Goal: Task Accomplishment & Management: Use online tool/utility

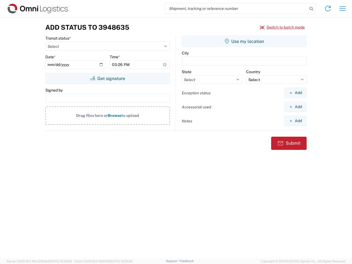
click at [236, 9] on input "search" at bounding box center [236, 8] width 143 height 10
click at [311, 9] on icon at bounding box center [312, 9] width 8 height 8
click at [328, 9] on icon at bounding box center [328, 8] width 9 height 9
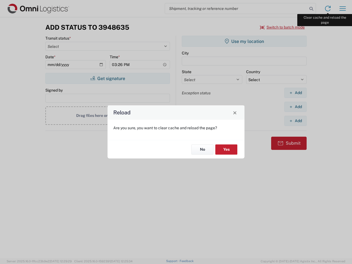
click at [343, 9] on div "Reload Are you sure, you want to clear cache and reload the page? No Yes" at bounding box center [176, 132] width 352 height 264
click at [283, 27] on div "Reload Are you sure, you want to clear cache and reload the page? No Yes" at bounding box center [176, 132] width 352 height 264
click at [108, 78] on div "Reload Are you sure, you want to clear cache and reload the page? No Yes" at bounding box center [176, 132] width 352 height 264
click at [244, 41] on div "Reload Are you sure, you want to clear cache and reload the page? No Yes" at bounding box center [176, 132] width 352 height 264
click at [295, 93] on div "Reload Are you sure, you want to clear cache and reload the page? No Yes" at bounding box center [176, 132] width 352 height 264
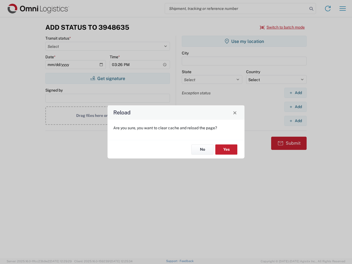
click at [295, 107] on div "Reload Are you sure, you want to clear cache and reload the page? No Yes" at bounding box center [176, 132] width 352 height 264
click at [295, 121] on div "Reload Are you sure, you want to clear cache and reload the page? No Yes" at bounding box center [176, 132] width 352 height 264
